Goal: Transaction & Acquisition: Purchase product/service

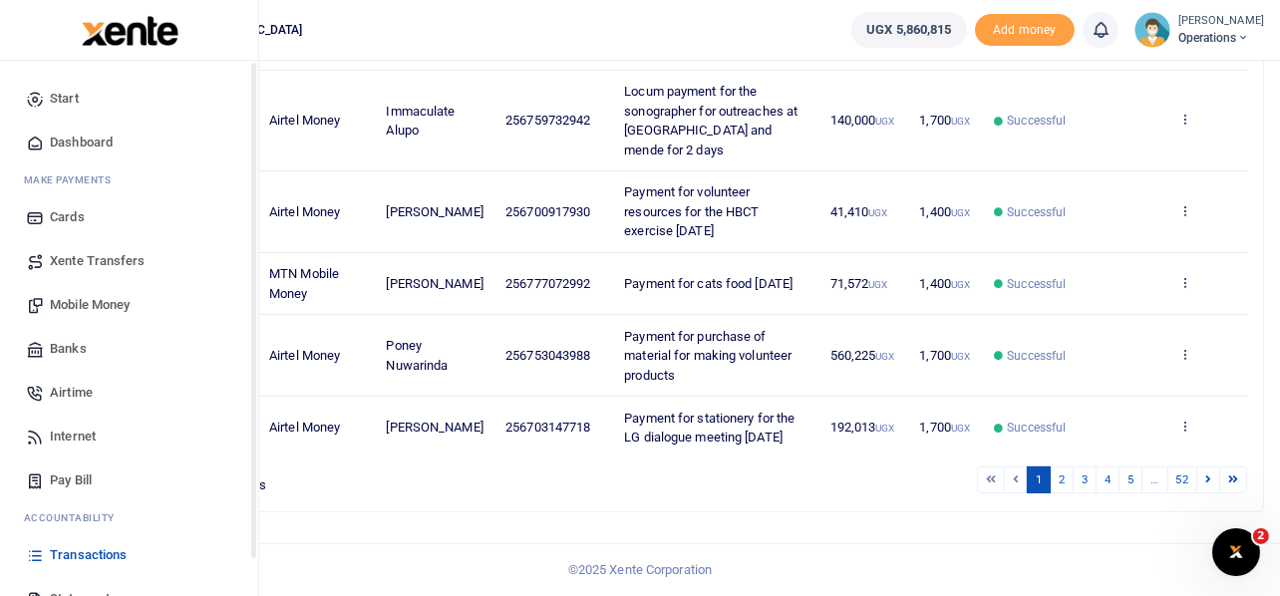
scroll to position [115, 0]
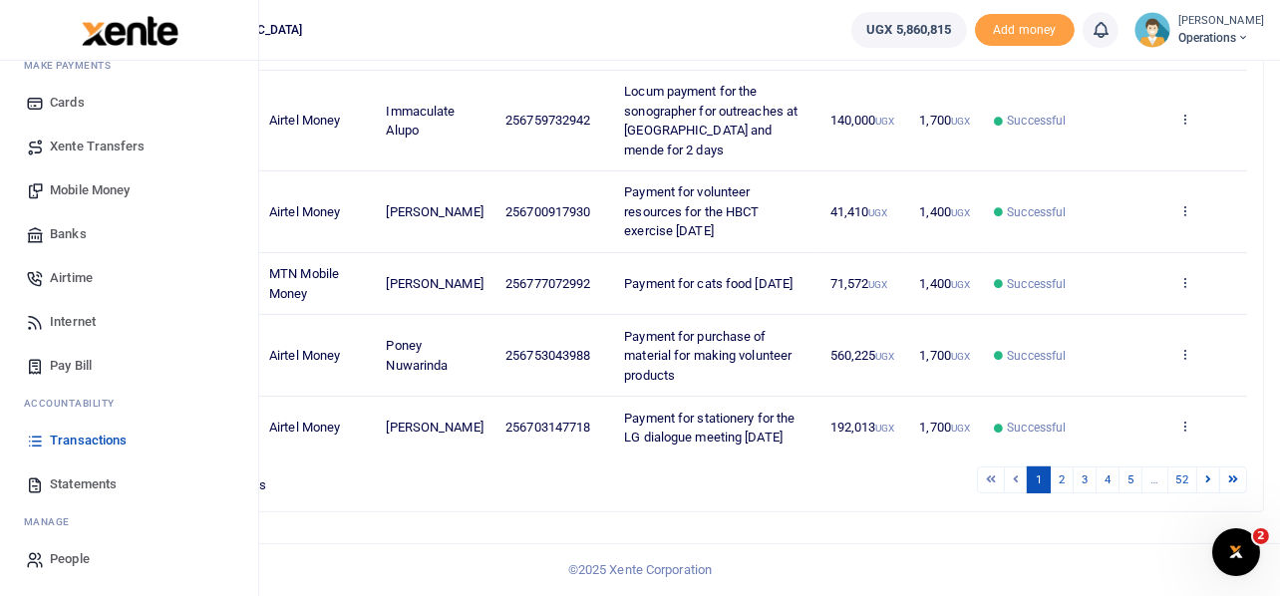
click at [65, 364] on span "Pay Bill" at bounding box center [71, 366] width 42 height 20
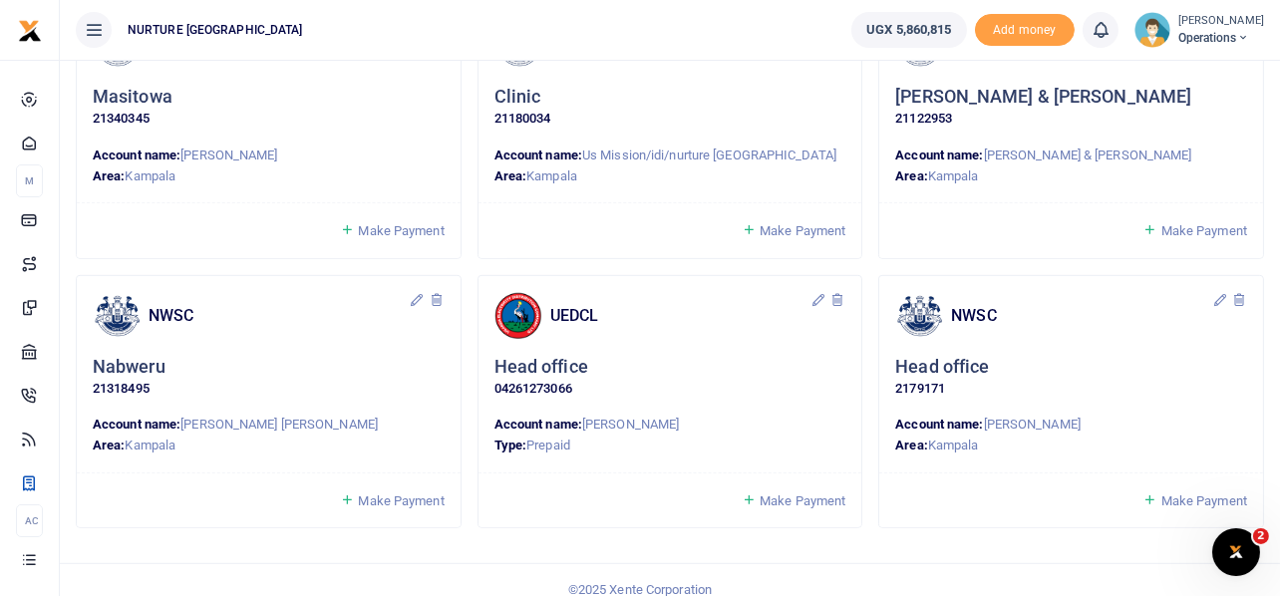
scroll to position [1715, 0]
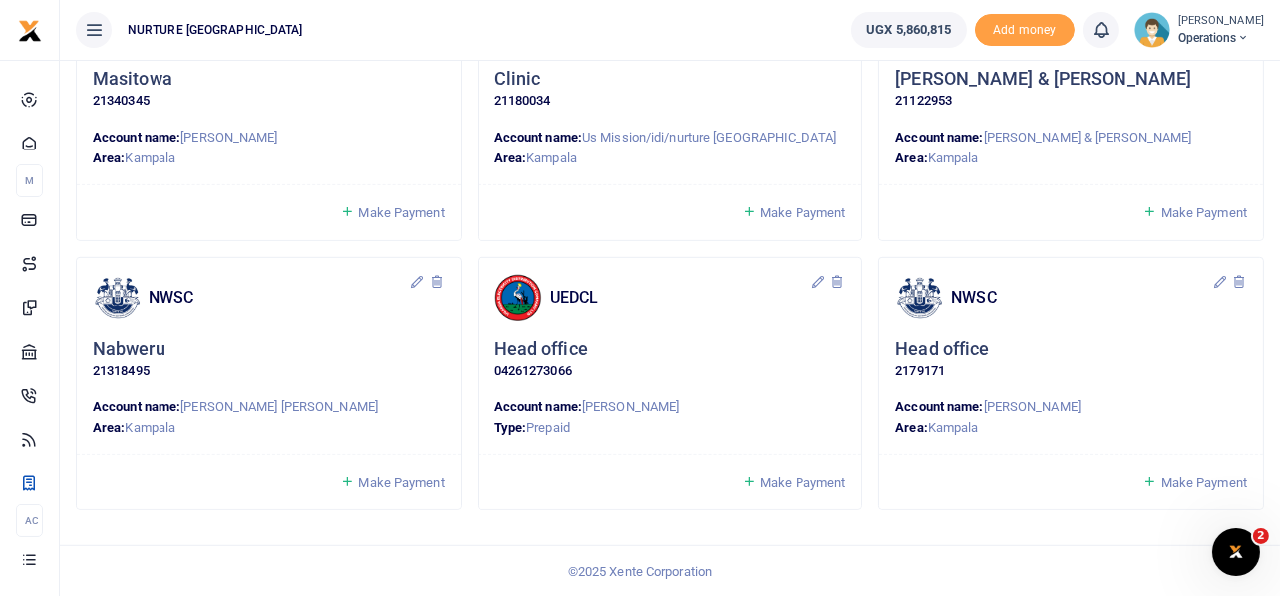
click at [786, 481] on span "Make Payment" at bounding box center [802, 482] width 86 height 15
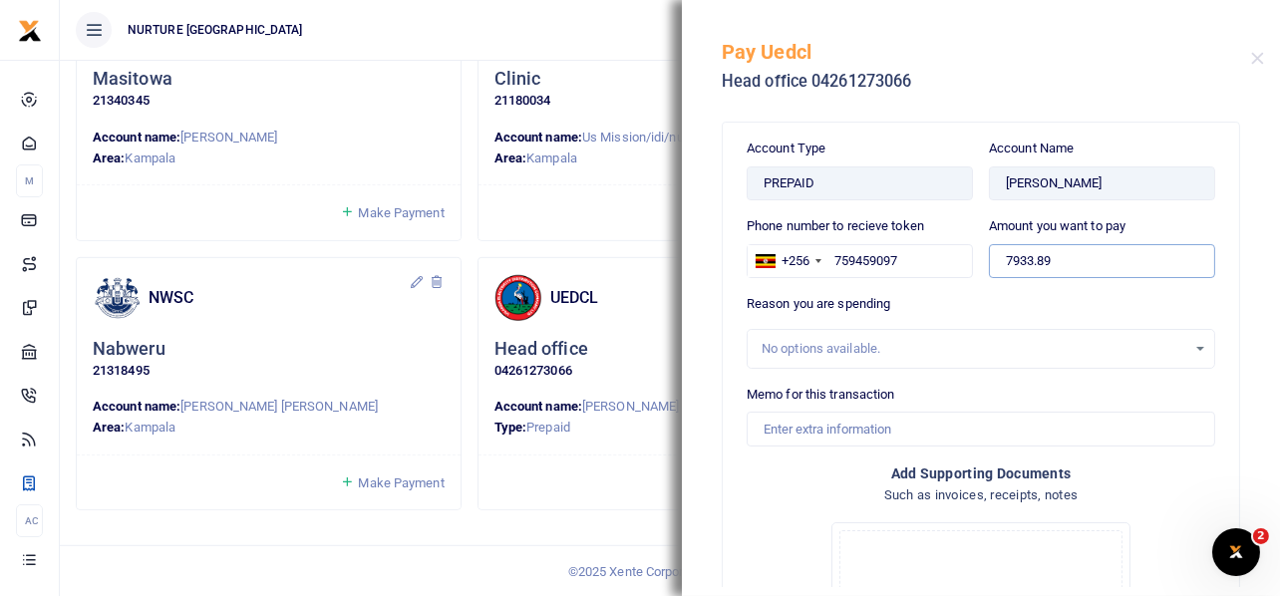
click at [1060, 257] on input "7933.89" at bounding box center [1102, 261] width 226 height 34
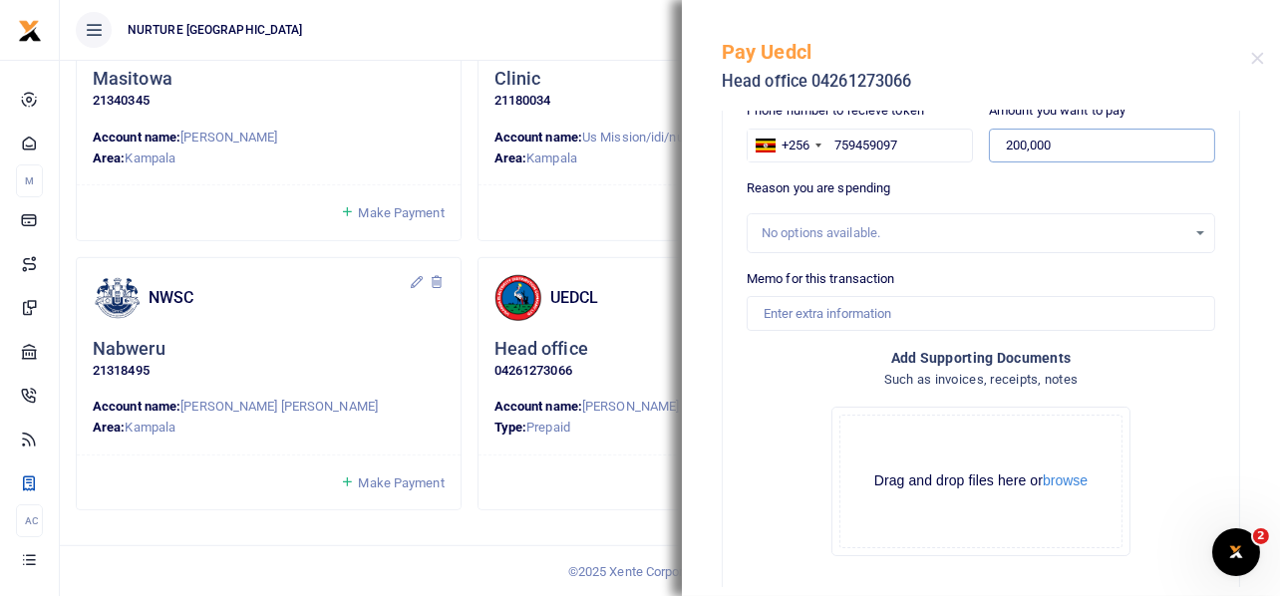
scroll to position [202, 0]
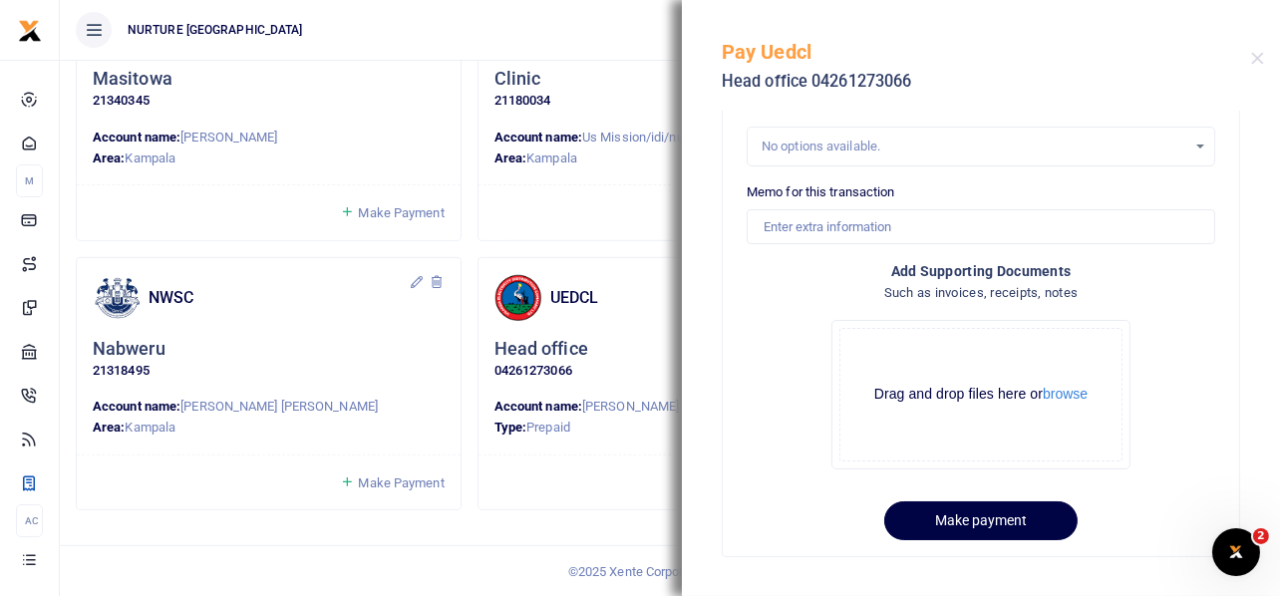
type input "200,000"
click at [909, 221] on input "Memo for this transaction" at bounding box center [980, 226] width 468 height 34
type input "Electricity for head office [DATE]"
click at [990, 514] on button "Make payment" at bounding box center [980, 520] width 193 height 39
